Goal: Task Accomplishment & Management: Manage account settings

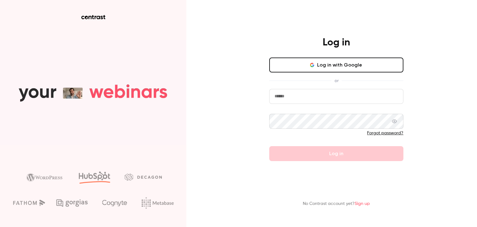
type input "**********"
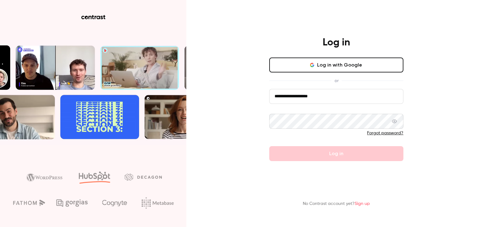
click at [394, 121] on icon at bounding box center [394, 121] width 5 height 5
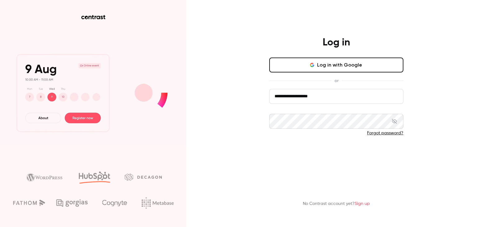
click at [287, 152] on button "Log in" at bounding box center [336, 153] width 134 height 15
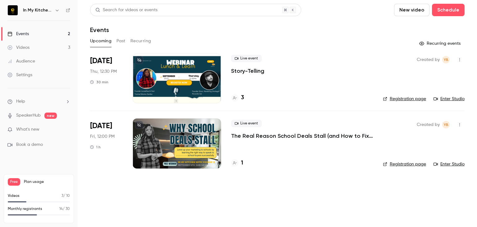
click at [459, 59] on icon "button" at bounding box center [459, 59] width 5 height 4
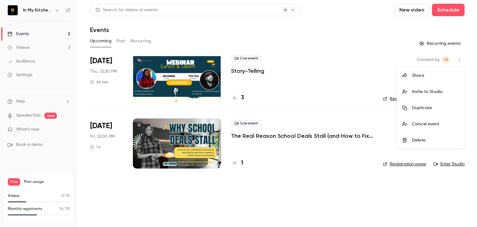
click at [106, 75] on div at bounding box center [238, 113] width 477 height 227
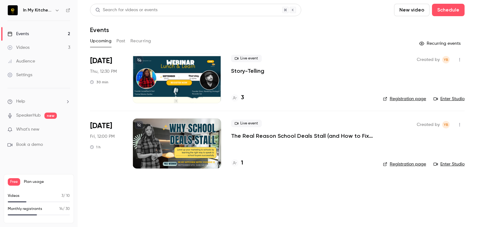
click at [152, 85] on div at bounding box center [177, 78] width 89 height 50
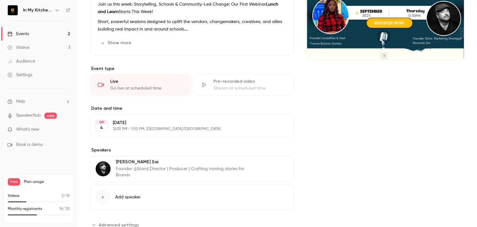
scroll to position [112, 0]
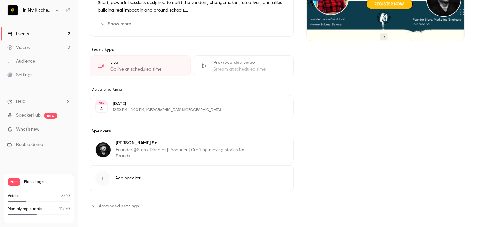
click at [141, 105] on p "[DATE]" at bounding box center [187, 104] width 148 height 6
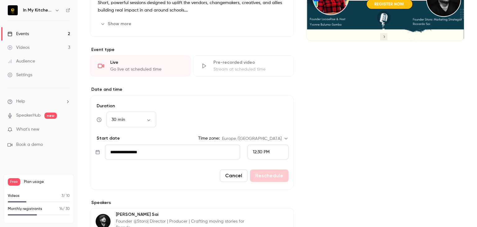
click at [253, 152] on span "12:30 PM" at bounding box center [261, 152] width 17 height 4
click at [254, 121] on span "1:30 PM" at bounding box center [257, 120] width 15 height 4
click at [255, 172] on button "Reschedule" at bounding box center [269, 175] width 39 height 12
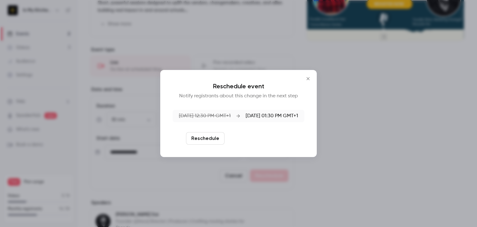
click at [249, 138] on button "Reschedule and notify" at bounding box center [259, 138] width 64 height 12
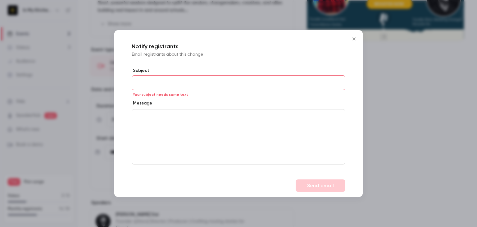
click at [281, 106] on div "Message" at bounding box center [239, 104] width 214 height 8
click at [246, 86] on input "Subject" at bounding box center [239, 82] width 214 height 15
type input "**********"
click at [221, 112] on div "editor" at bounding box center [238, 136] width 213 height 55
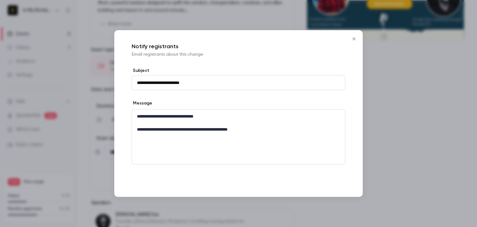
click at [318, 187] on button "Send email" at bounding box center [321, 185] width 50 height 12
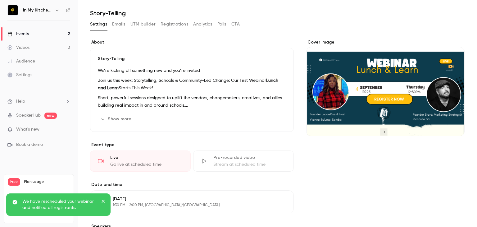
scroll to position [114, 0]
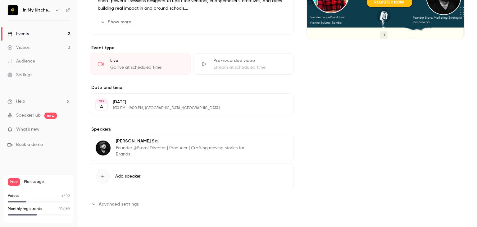
click at [102, 174] on icon "button" at bounding box center [102, 176] width 5 height 5
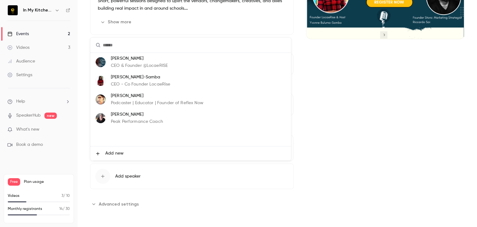
click at [115, 79] on p "[PERSON_NAME]-Samba" at bounding box center [140, 77] width 59 height 7
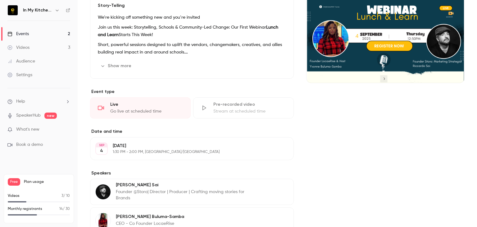
scroll to position [0, 0]
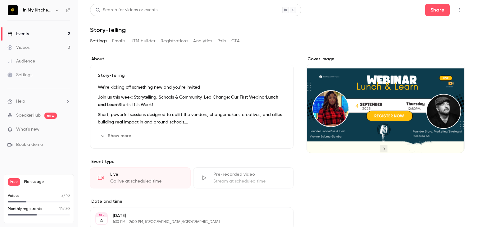
click at [364, 41] on div "Settings Emails UTM builder Registrations Analytics Polls CTA" at bounding box center [277, 42] width 375 height 12
